Goal: Transaction & Acquisition: Purchase product/service

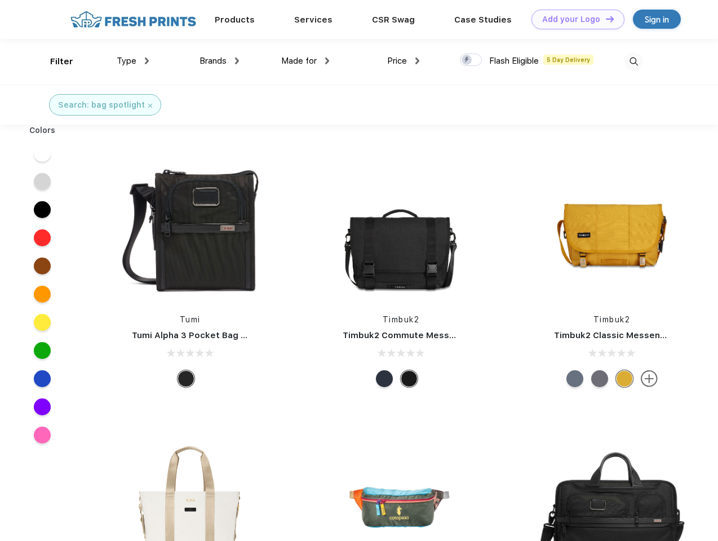
scroll to position [1, 0]
click at [573, 19] on link "Add your Logo Design Tool" at bounding box center [577, 20] width 93 height 20
click at [0, 0] on div "Design Tool" at bounding box center [0, 0] width 0 height 0
click at [604, 19] on link "Add your Logo Design Tool" at bounding box center [577, 20] width 93 height 20
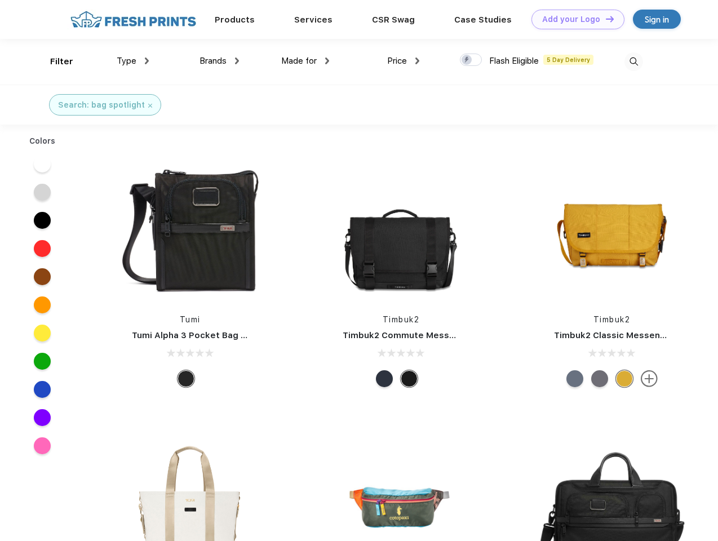
click at [54, 61] on div "Filter" at bounding box center [61, 61] width 23 height 13
click at [133, 61] on span "Type" at bounding box center [127, 61] width 20 height 10
click at [219, 61] on span "Brands" at bounding box center [212, 61] width 27 height 10
click at [305, 61] on span "Made for" at bounding box center [298, 61] width 35 height 10
click at [403, 61] on span "Price" at bounding box center [397, 61] width 20 height 10
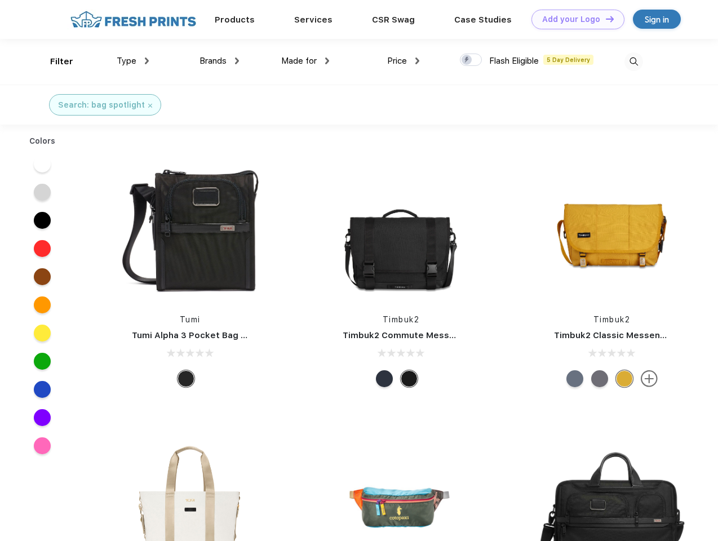
click at [471, 60] on div at bounding box center [471, 60] width 22 height 12
click at [467, 60] on input "checkbox" at bounding box center [463, 56] width 7 height 7
click at [633, 61] on img at bounding box center [633, 61] width 19 height 19
